Goal: Check status: Check status

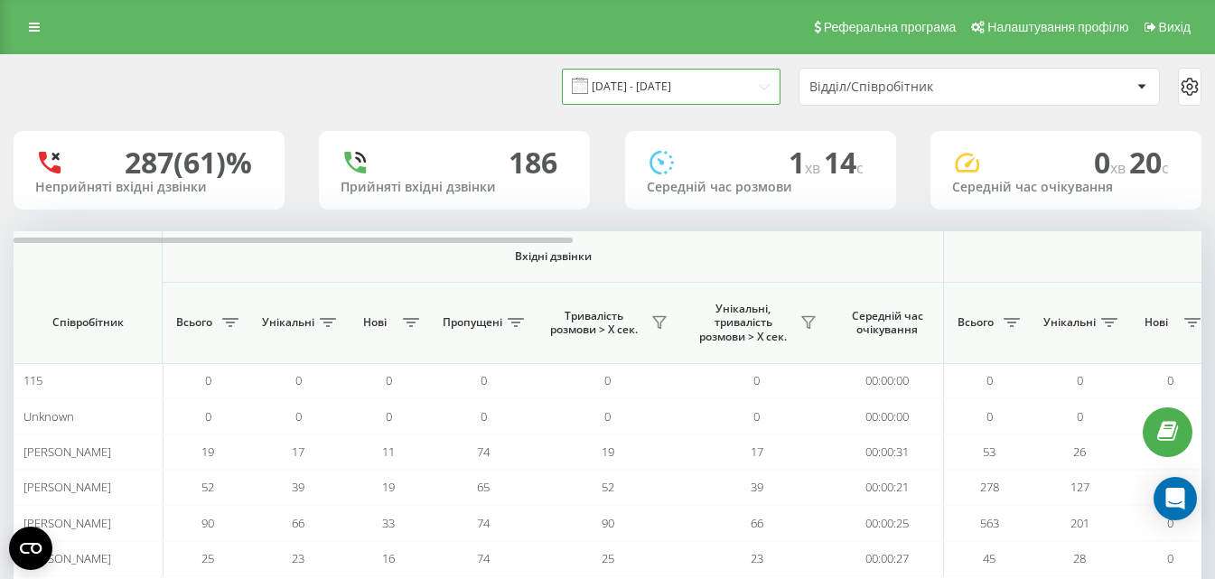
click at [743, 88] on input "[DATE] - [DATE]" at bounding box center [671, 86] width 219 height 35
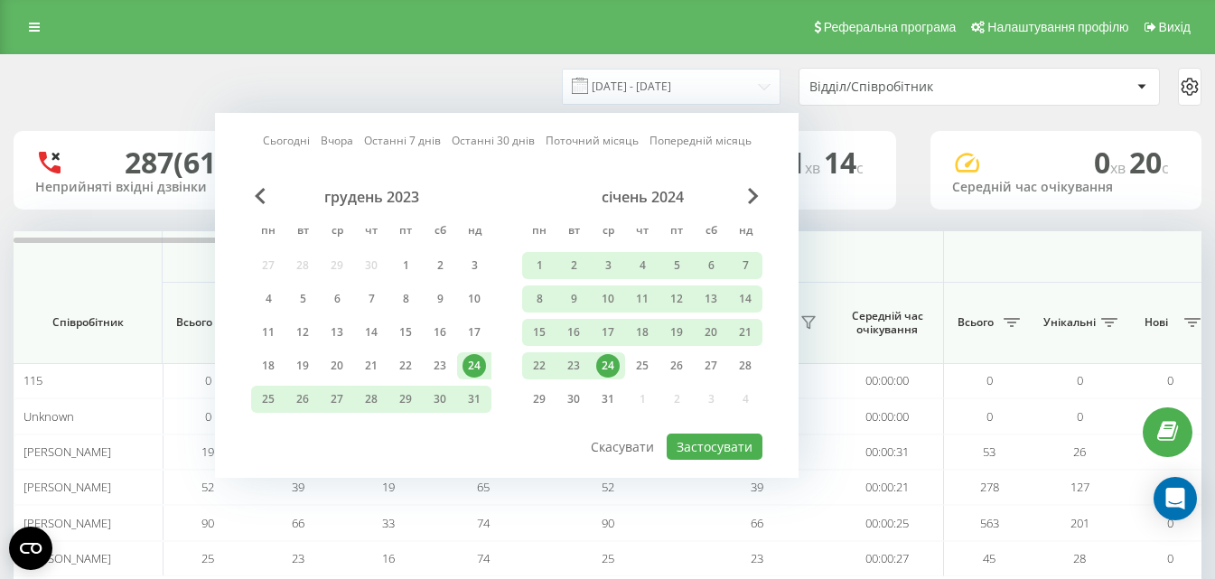
click at [745, 192] on div "січень 2024" at bounding box center [642, 197] width 240 height 18
click at [750, 196] on span "Next Month" at bounding box center [753, 196] width 11 height 16
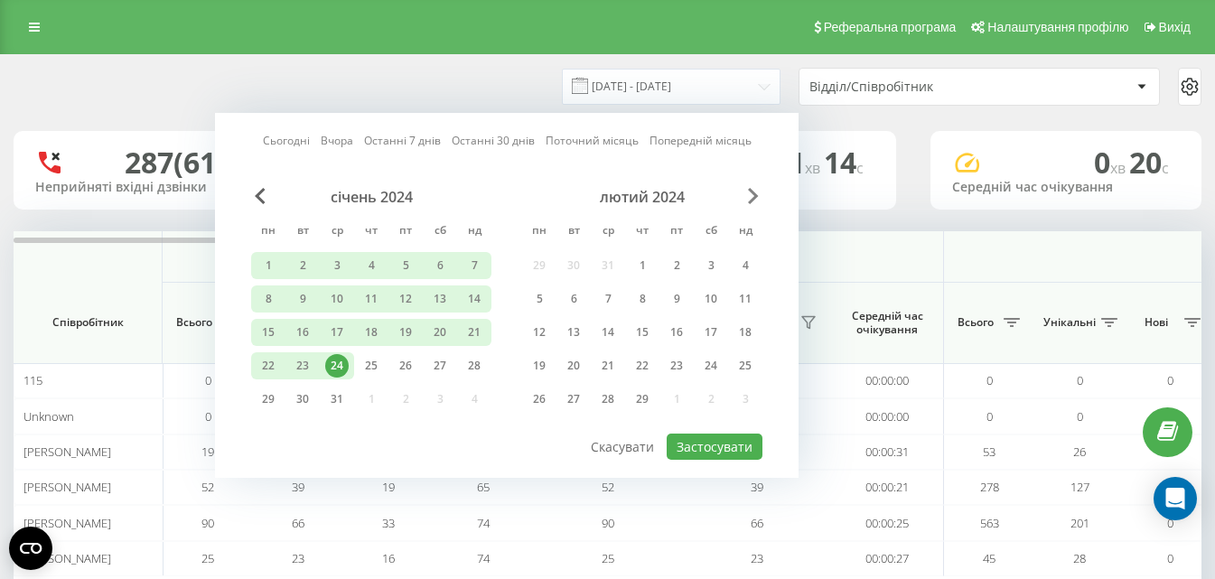
click at [750, 196] on span "Next Month" at bounding box center [753, 196] width 11 height 16
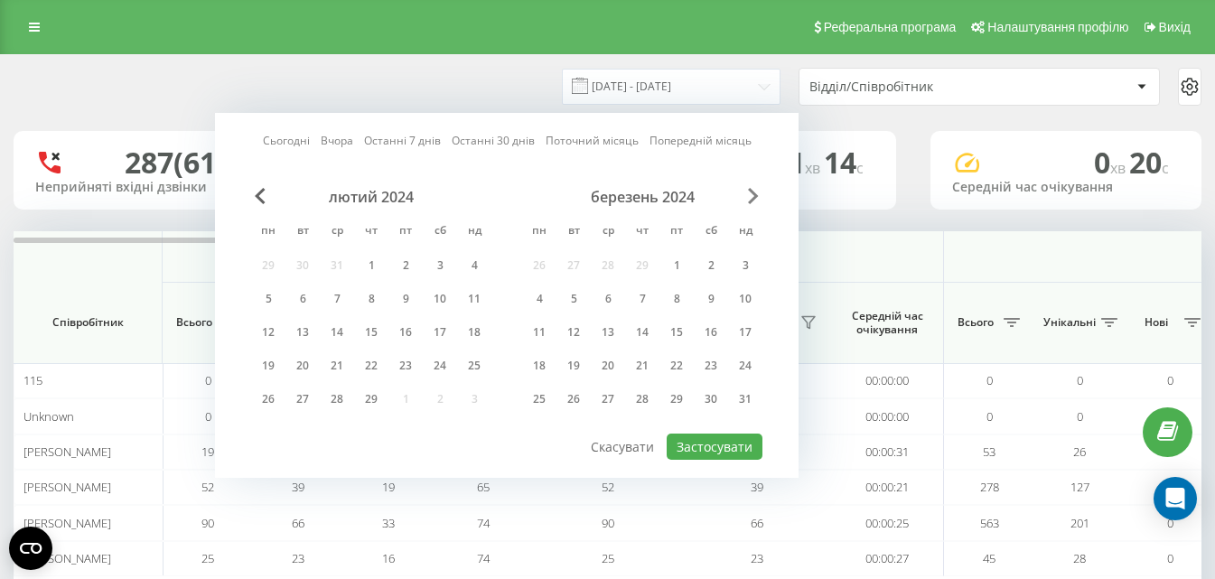
click at [750, 196] on span "Next Month" at bounding box center [753, 196] width 11 height 16
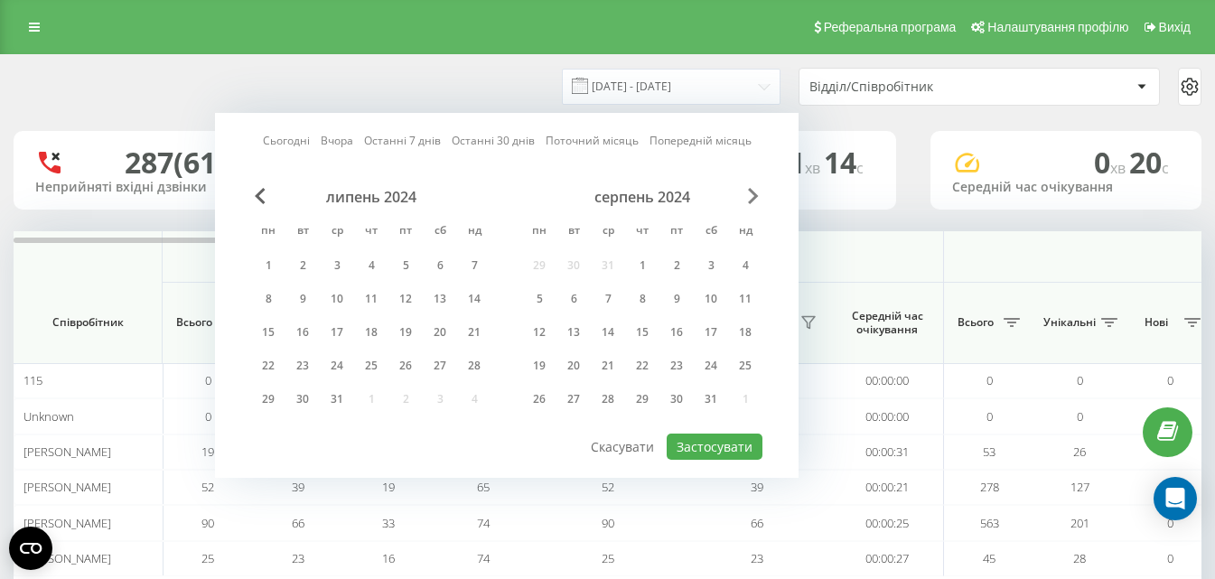
click at [750, 196] on span "Next Month" at bounding box center [753, 196] width 11 height 16
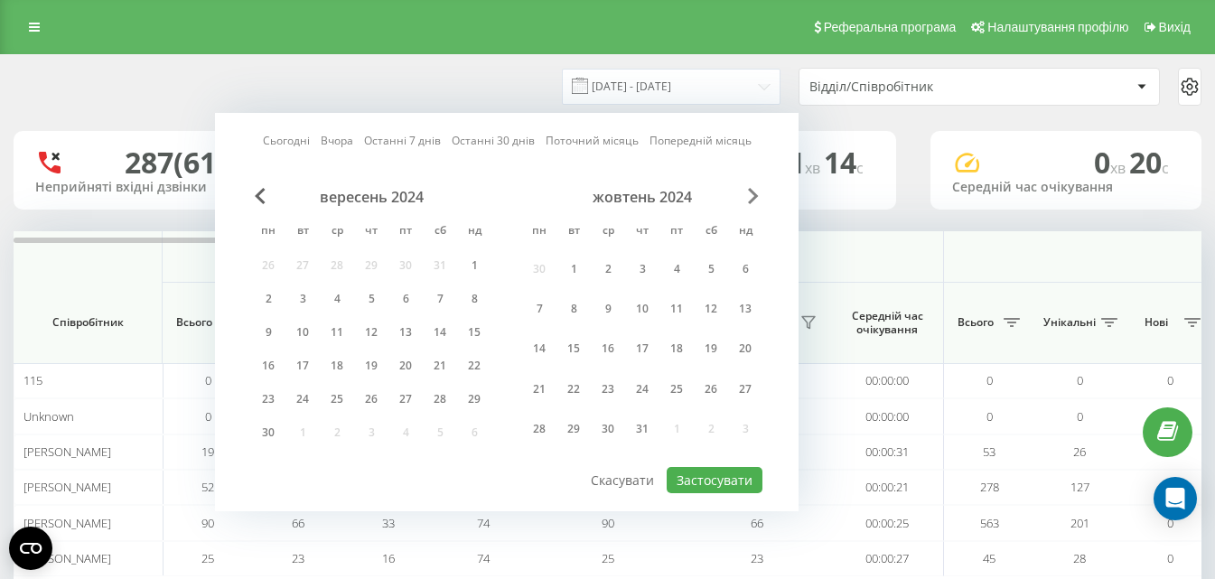
click at [750, 196] on span "Next Month" at bounding box center [753, 196] width 11 height 16
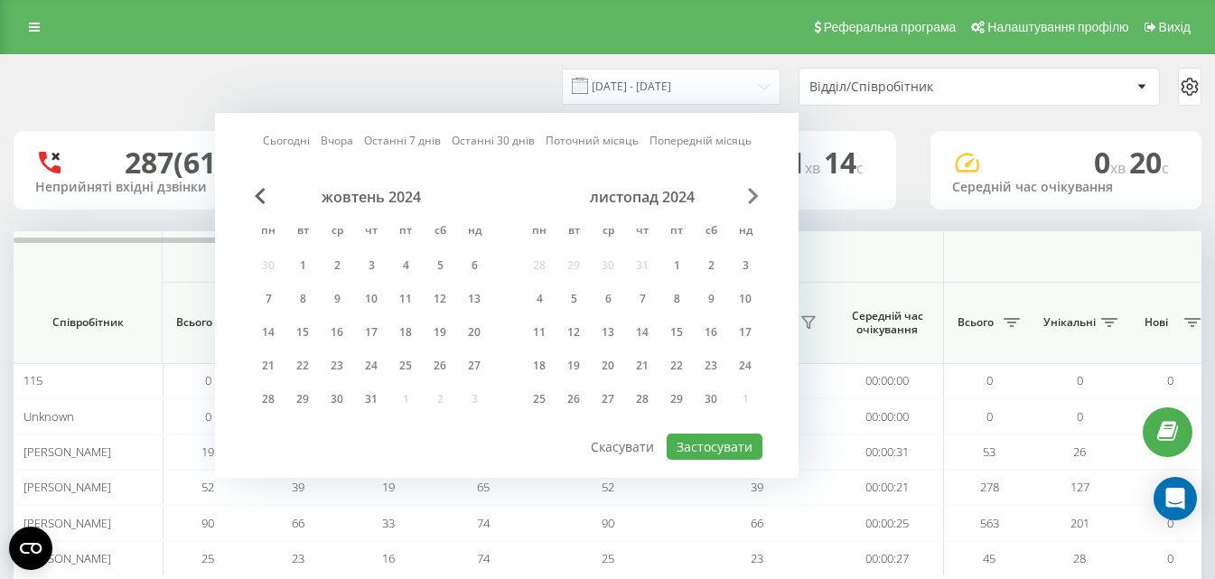
click at [750, 196] on span "Next Month" at bounding box center [753, 196] width 11 height 16
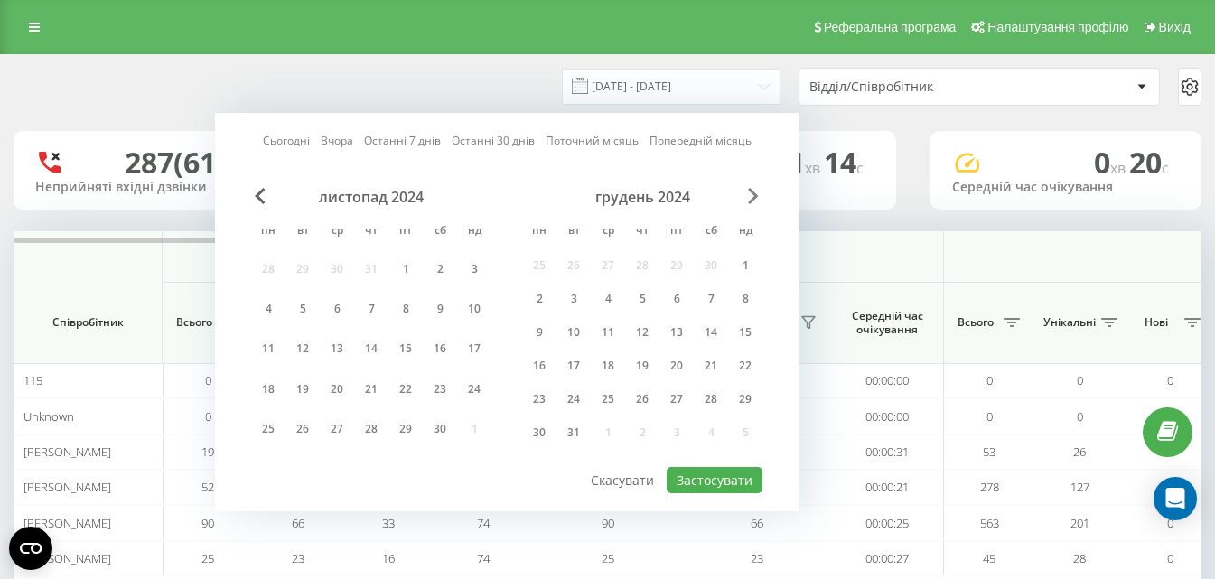
click at [750, 196] on span "Next Month" at bounding box center [753, 196] width 11 height 16
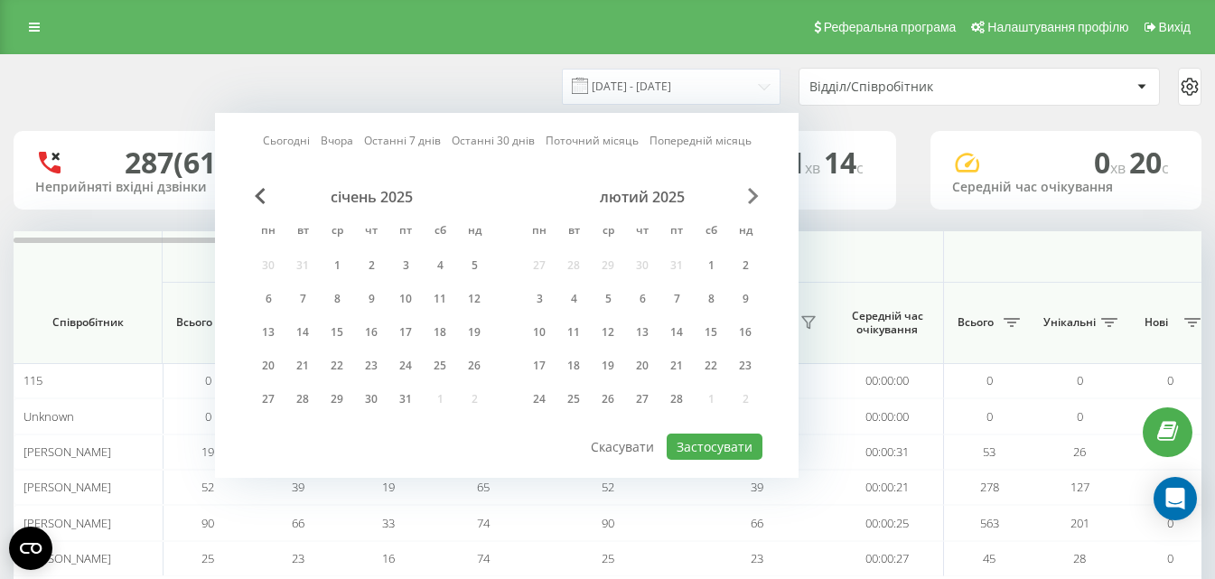
click at [750, 196] on span "Next Month" at bounding box center [753, 196] width 11 height 16
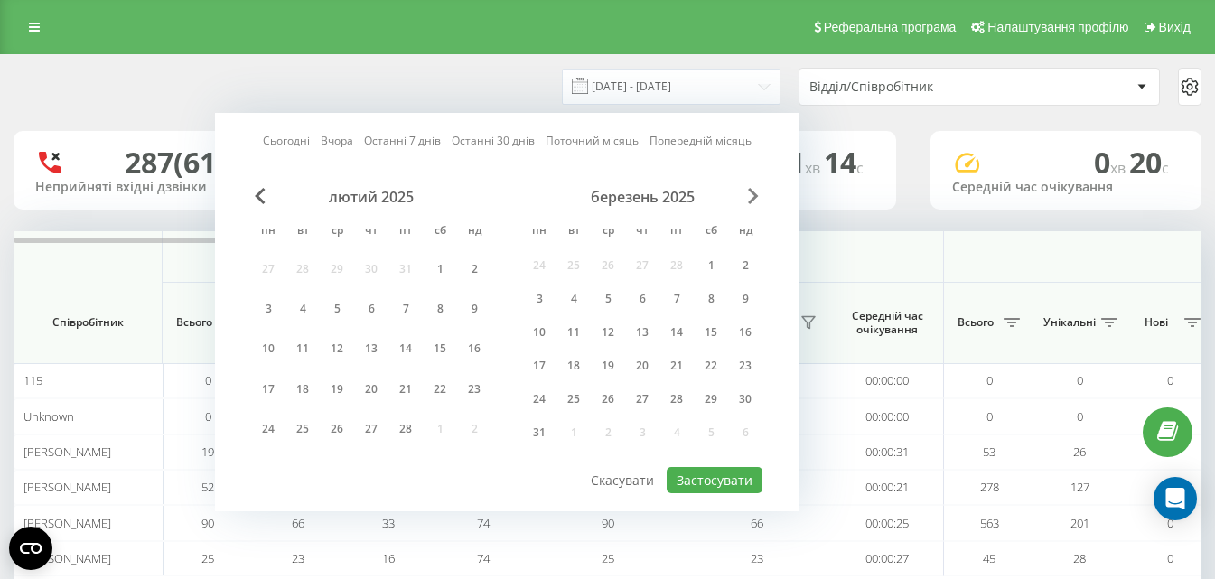
click at [750, 196] on span "Next Month" at bounding box center [753, 196] width 11 height 16
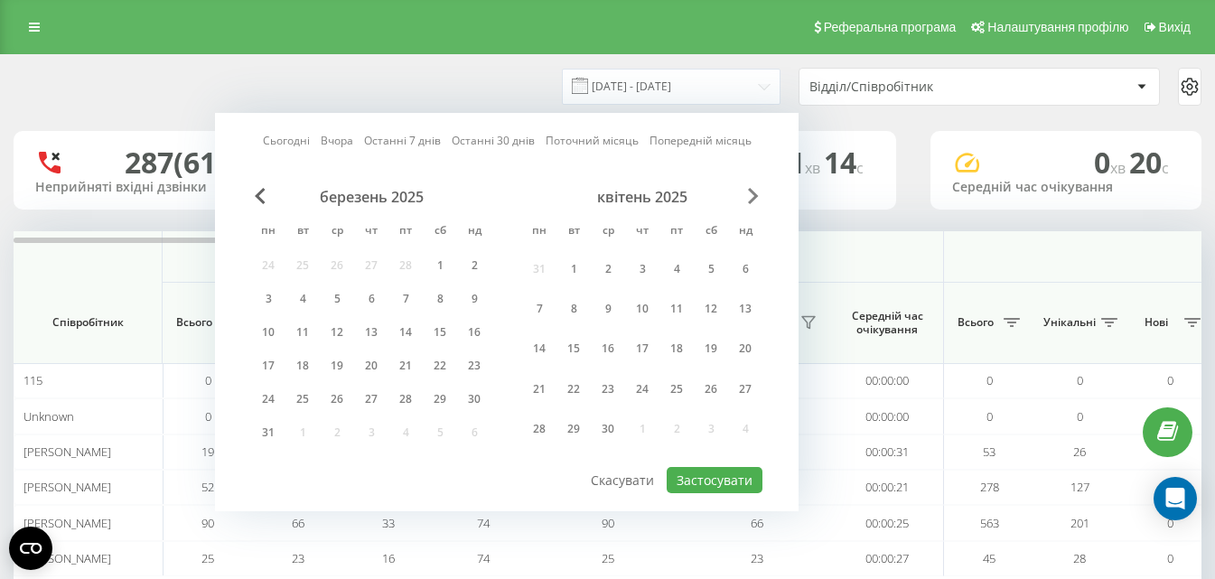
click at [750, 196] on span "Next Month" at bounding box center [753, 196] width 11 height 16
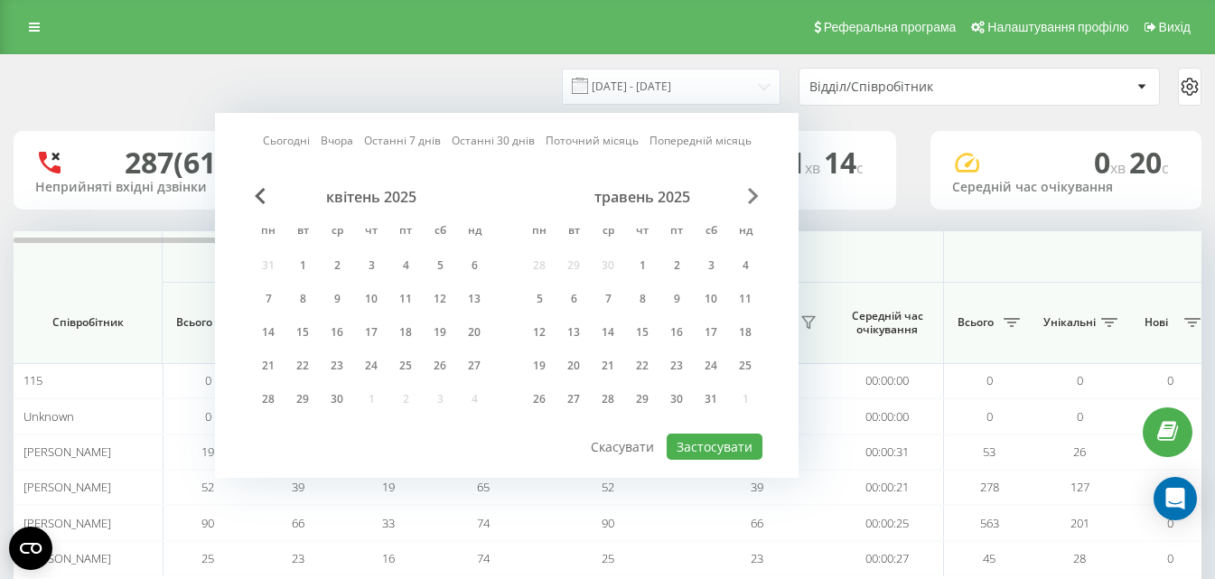
click at [750, 196] on span "Next Month" at bounding box center [753, 196] width 11 height 16
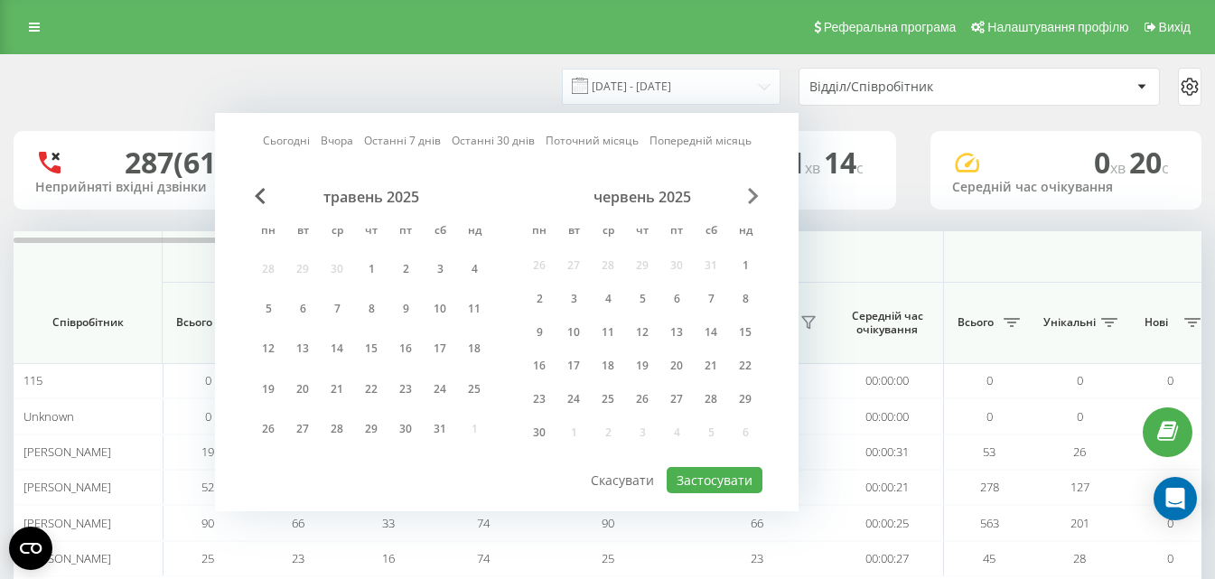
click at [750, 196] on span "Next Month" at bounding box center [753, 196] width 11 height 16
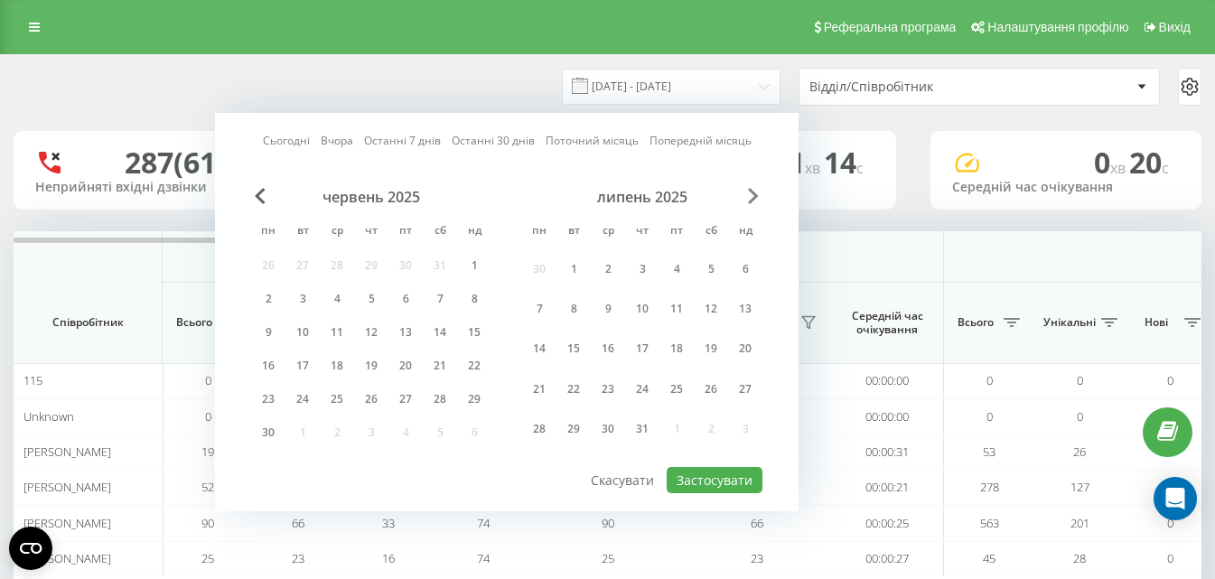
click at [750, 196] on span "Next Month" at bounding box center [753, 196] width 11 height 16
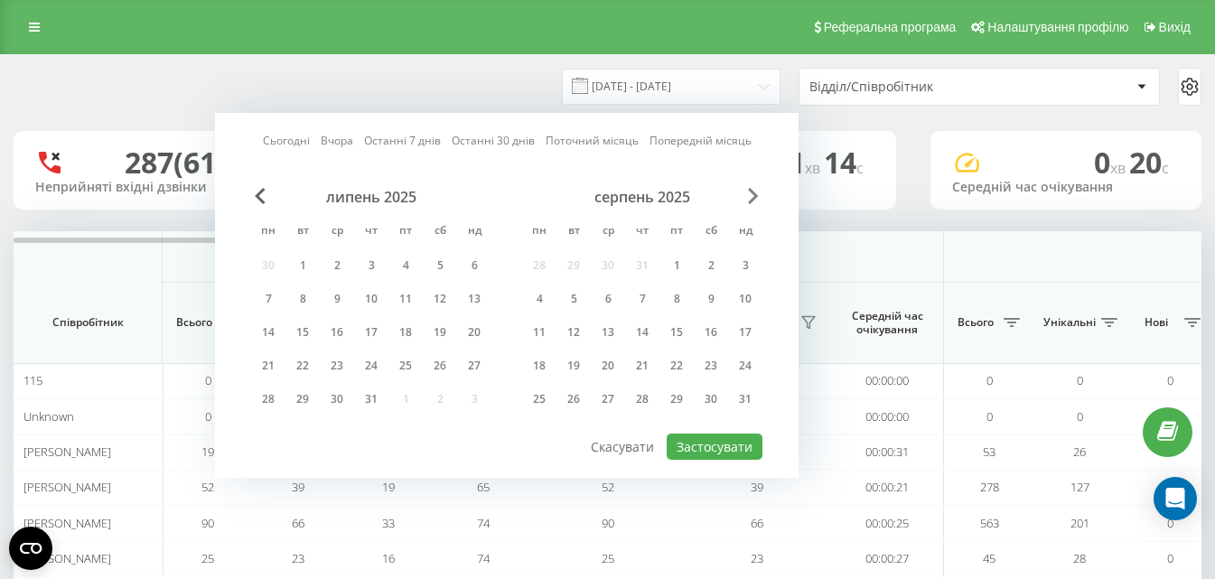
click at [750, 196] on span "Next Month" at bounding box center [753, 196] width 11 height 16
click at [306, 364] on div "19" at bounding box center [302, 365] width 23 height 23
click at [710, 458] on button "Застосувати" at bounding box center [714, 446] width 96 height 26
type input "[DATE] - [DATE]"
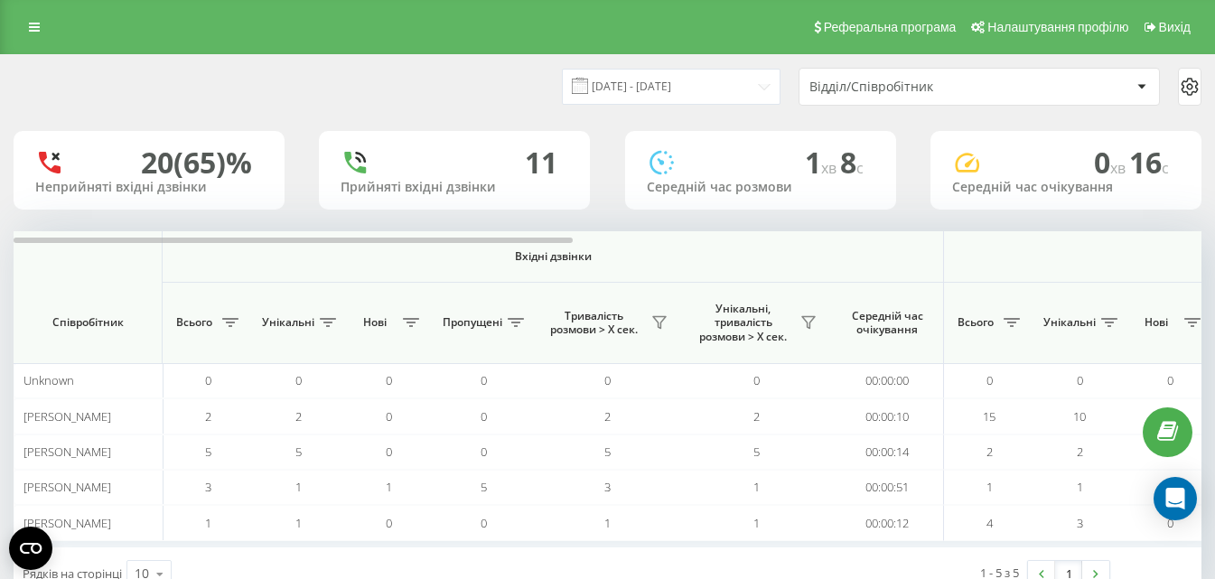
scroll to position [57, 0]
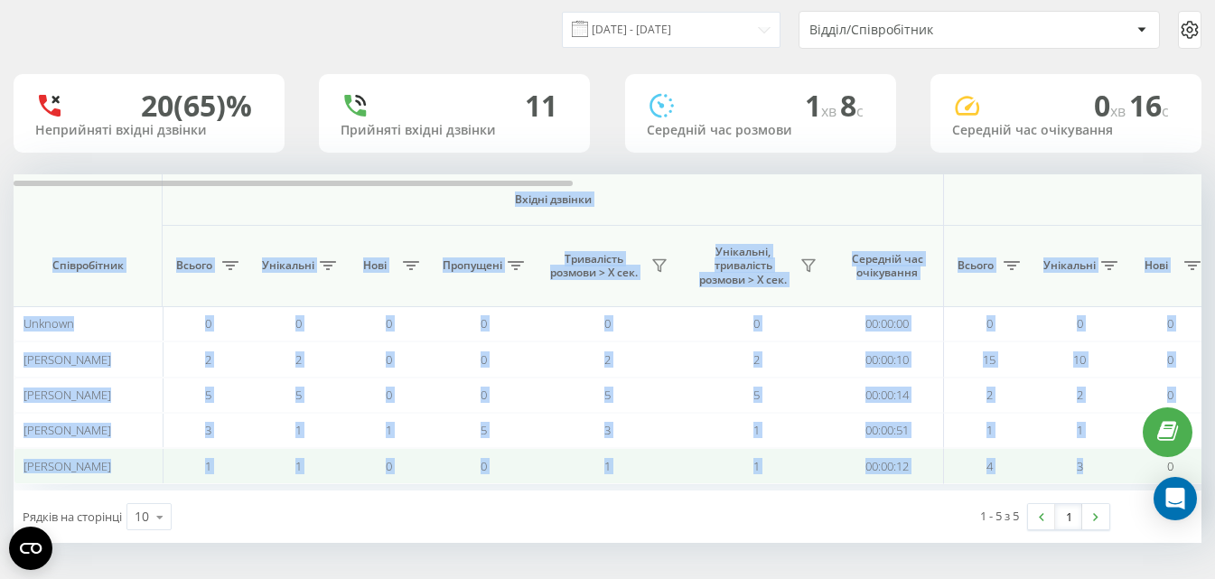
drag, startPoint x: 993, startPoint y: 488, endPoint x: 1104, endPoint y: 481, distance: 112.2
click at [1104, 481] on div "Вхідні дзвінки Вихідні дзвінки Всі дзвінки Співробітник Всього Унікальні Нові П…" at bounding box center [608, 332] width 1188 height 316
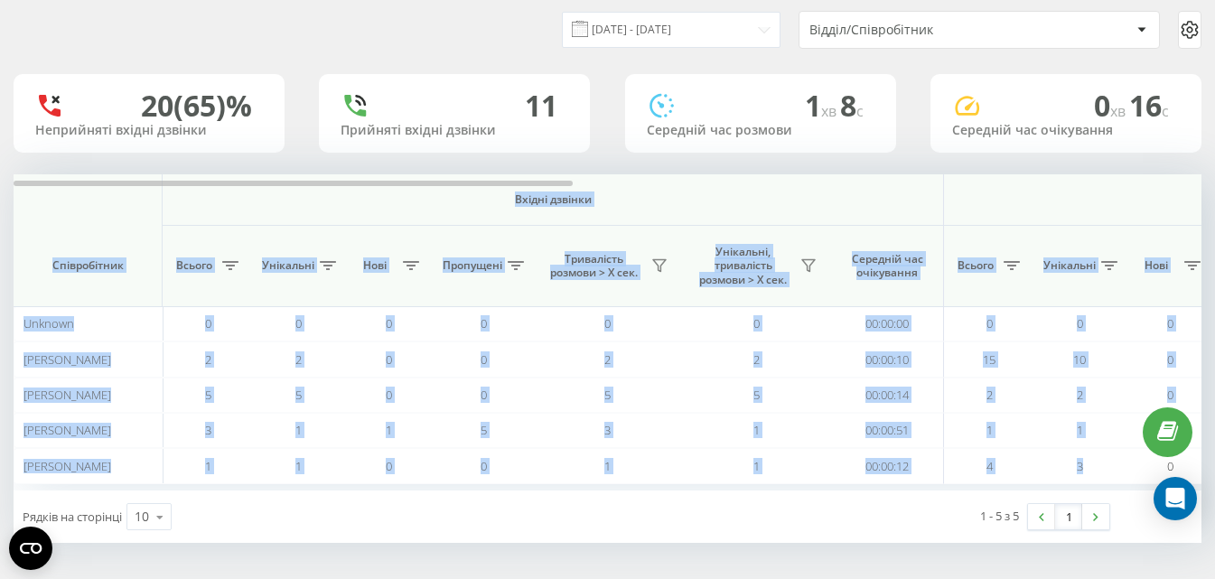
scroll to position [0, 0]
